Goal: Ask a question

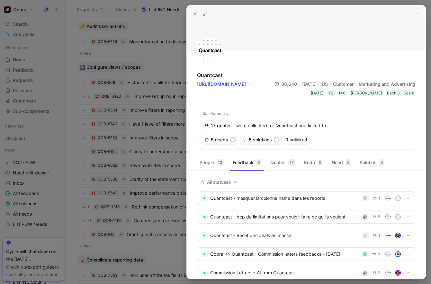
click at [147, 106] on div at bounding box center [215, 142] width 431 height 284
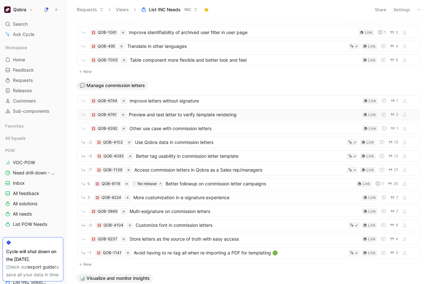
scroll to position [873, 0]
click at [30, 33] on span "Ask Cycle" at bounding box center [24, 35] width 22 height 8
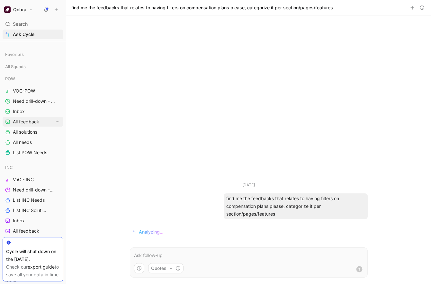
scroll to position [107, 0]
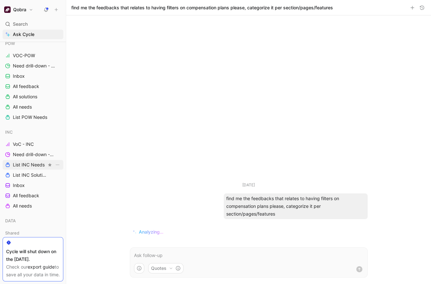
click at [38, 165] on span "List INC Needs" at bounding box center [29, 165] width 32 height 6
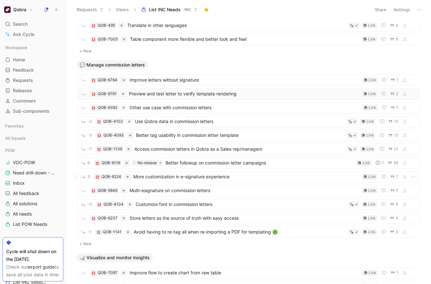
scroll to position [889, 0]
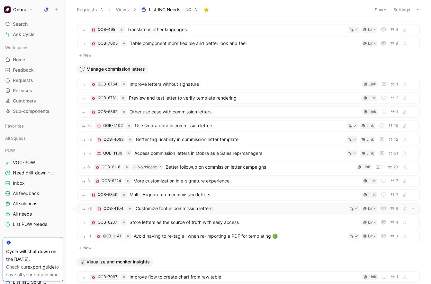
click at [197, 206] on span "Customize font in commission letters" at bounding box center [241, 209] width 210 height 8
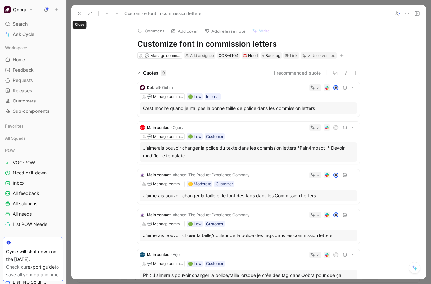
click at [78, 12] on use at bounding box center [79, 13] width 3 height 3
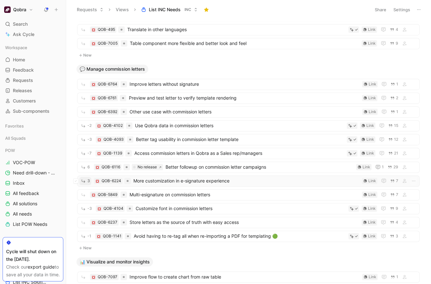
click at [86, 181] on button "3" at bounding box center [85, 181] width 12 height 8
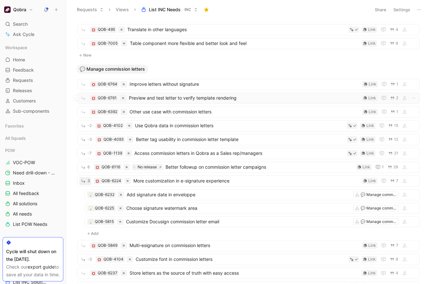
click at [204, 98] on span "Preview and test letter to verify template rendering" at bounding box center [244, 98] width 231 height 8
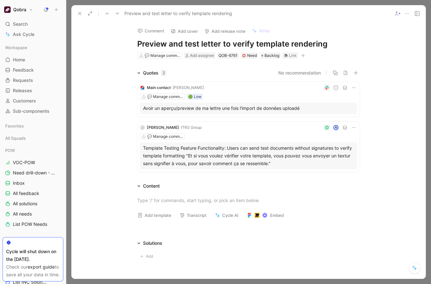
click at [78, 13] on icon at bounding box center [79, 13] width 5 height 5
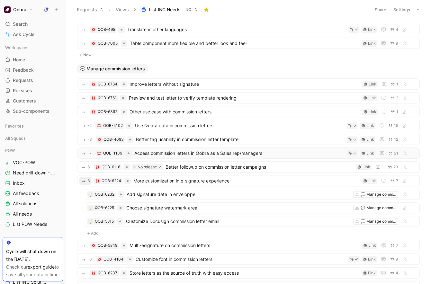
scroll to position [1013, 0]
